Goal: Task Accomplishment & Management: Manage account settings

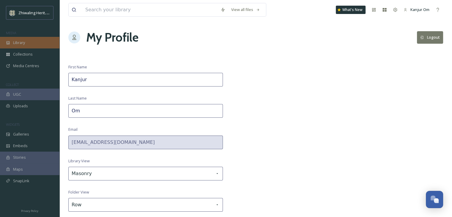
click at [19, 43] on span "Library" at bounding box center [19, 43] width 12 height 6
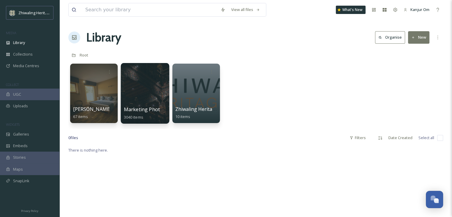
click at [146, 93] on div at bounding box center [145, 93] width 48 height 61
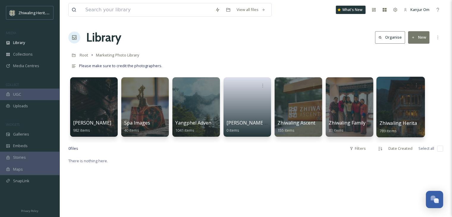
click at [400, 113] on div at bounding box center [400, 107] width 48 height 61
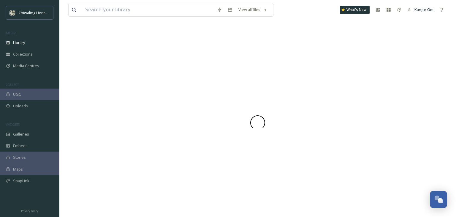
click at [400, 113] on div at bounding box center [257, 123] width 379 height 188
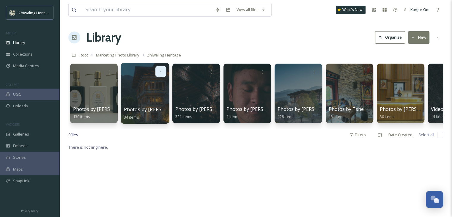
click at [160, 70] on icon at bounding box center [160, 71] width 5 height 5
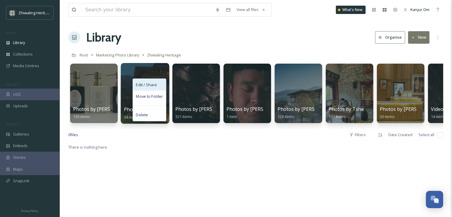
click at [149, 86] on span "Edit / Share" at bounding box center [146, 85] width 21 height 6
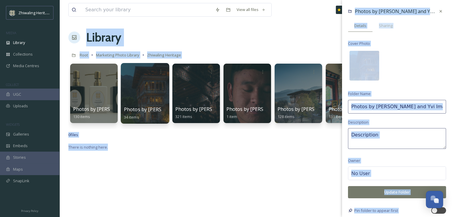
click at [432, 108] on input "Photos by [PERSON_NAME] and Yvi Images" at bounding box center [397, 107] width 98 height 14
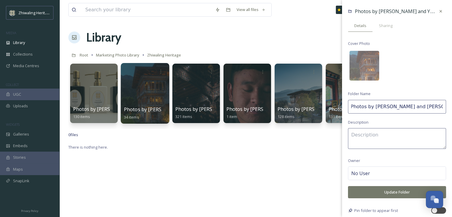
scroll to position [0, 2]
click at [389, 106] on input "Photos by [PERSON_NAME] and [PERSON_NAME]" at bounding box center [397, 107] width 98 height 14
type input "Photos by [PERSON_NAME] and [PERSON_NAME]"
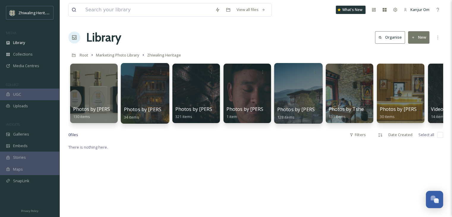
click at [296, 91] on div at bounding box center [298, 93] width 48 height 61
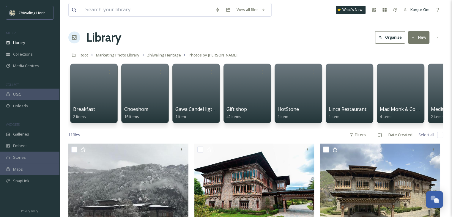
click at [300, 38] on div "Library Organise New" at bounding box center [255, 38] width 375 height 18
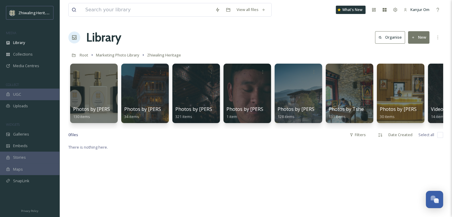
scroll to position [0, 34]
